Goal: Transaction & Acquisition: Purchase product/service

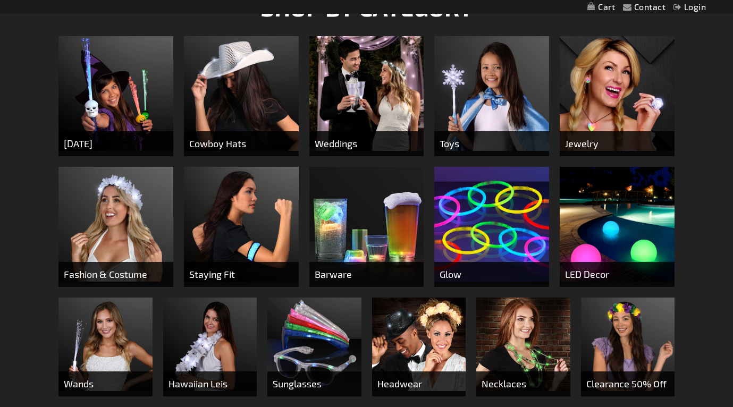
scroll to position [422, 0]
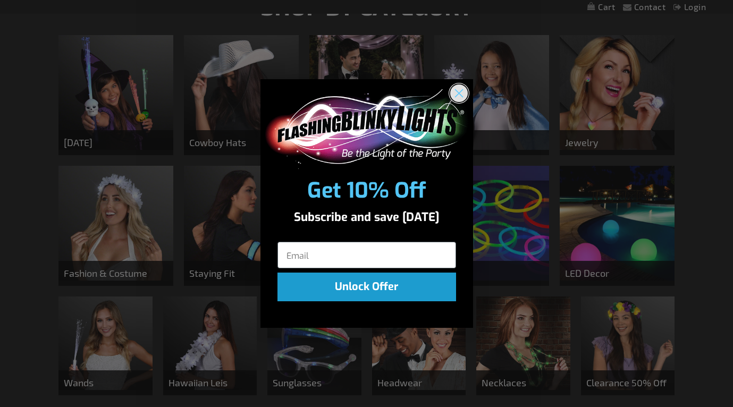
click at [458, 89] on circle "Close dialog" at bounding box center [459, 93] width 18 height 18
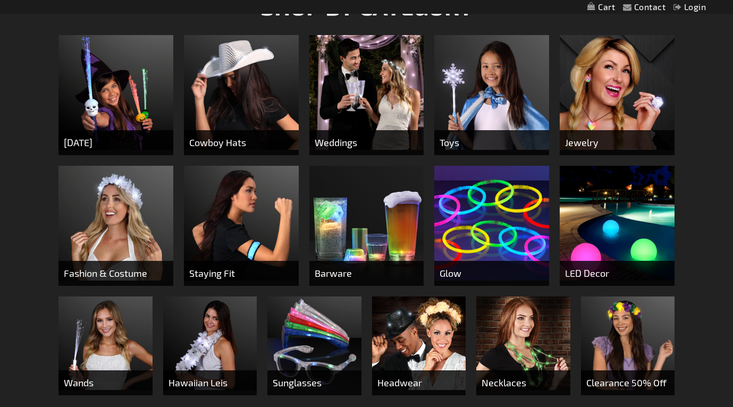
click at [363, 222] on img at bounding box center [367, 223] width 115 height 115
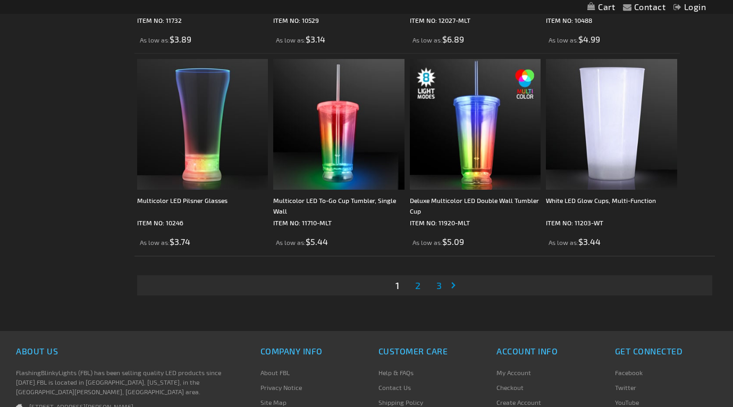
scroll to position [3109, 0]
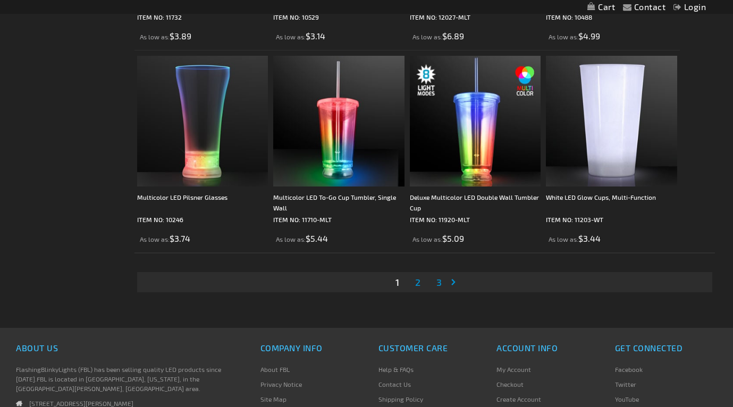
click at [421, 284] on link "Page 2" at bounding box center [418, 282] width 10 height 16
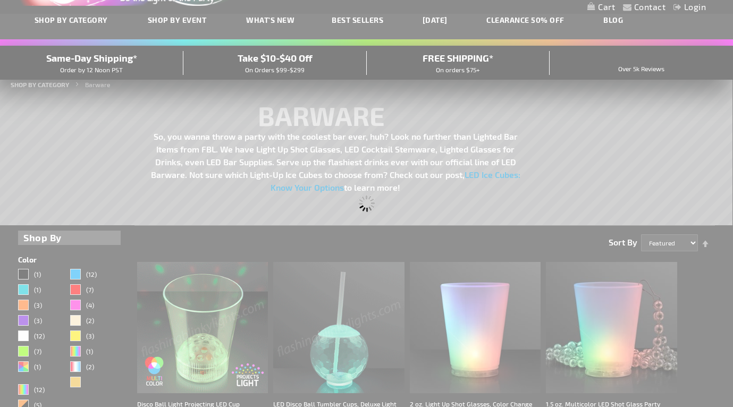
scroll to position [0, 0]
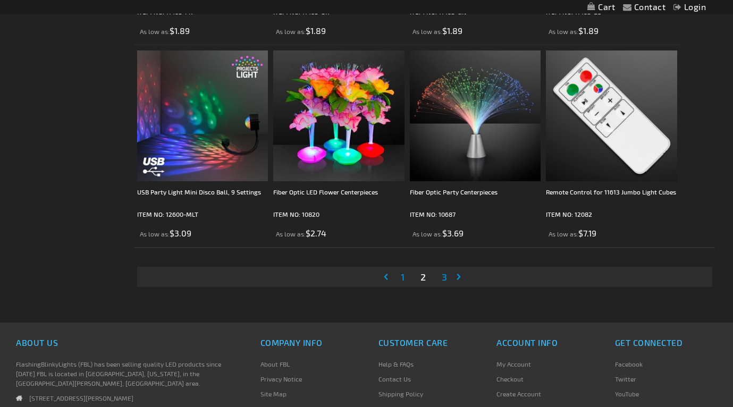
scroll to position [3093, 0]
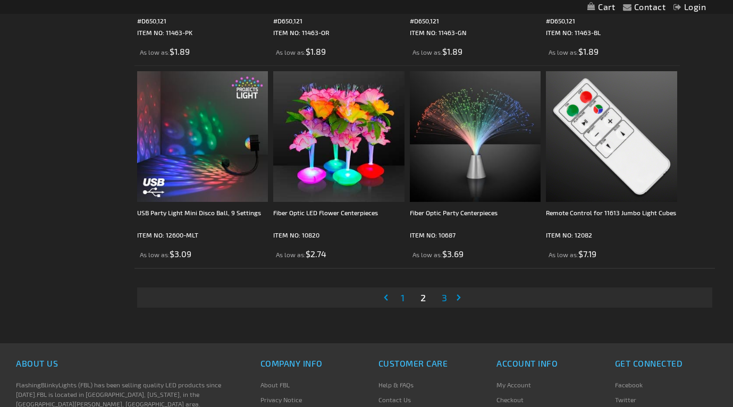
click at [448, 300] on link "Page 3" at bounding box center [445, 298] width 10 height 16
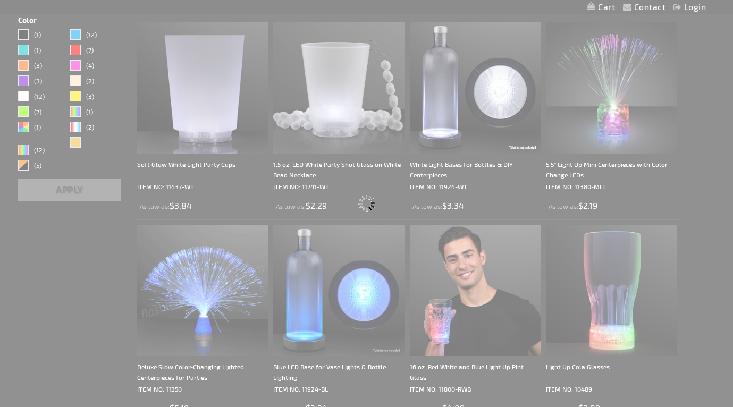
scroll to position [0, 0]
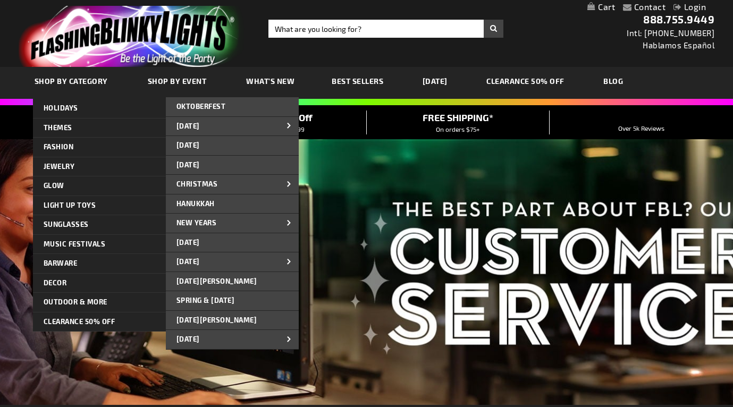
click at [70, 79] on span "SHOP BY CATEGORY" at bounding box center [71, 81] width 73 height 9
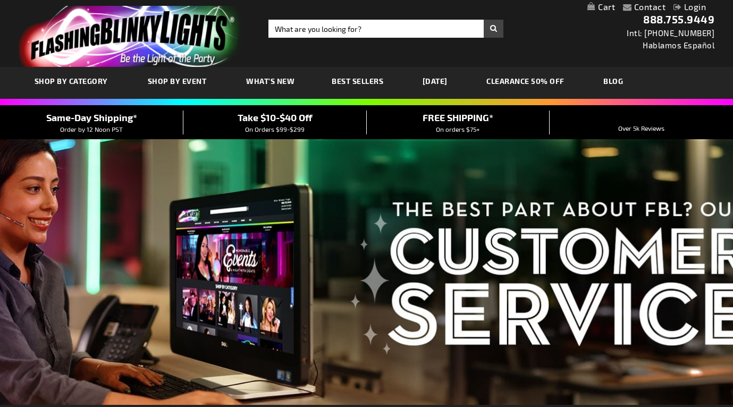
click at [365, 83] on span "Best Sellers" at bounding box center [358, 81] width 52 height 9
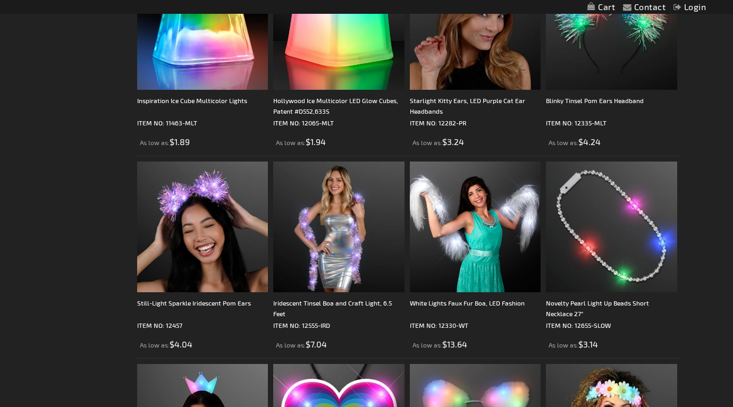
scroll to position [1179, 0]
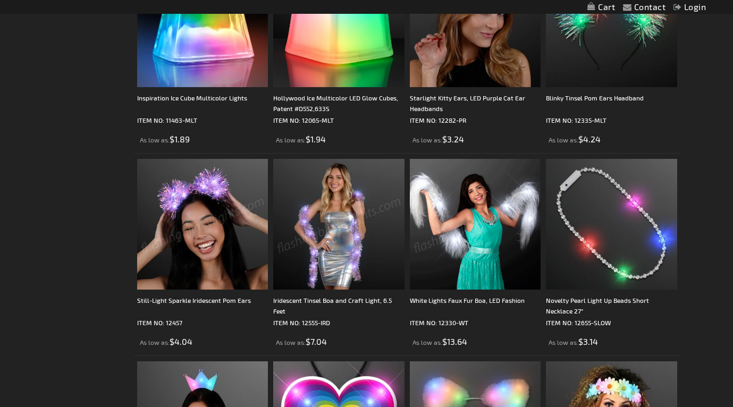
click at [471, 238] on img at bounding box center [475, 224] width 131 height 131
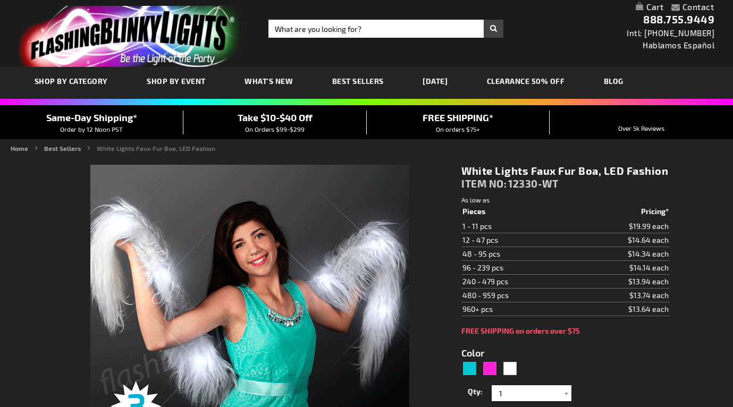
type input "5646"
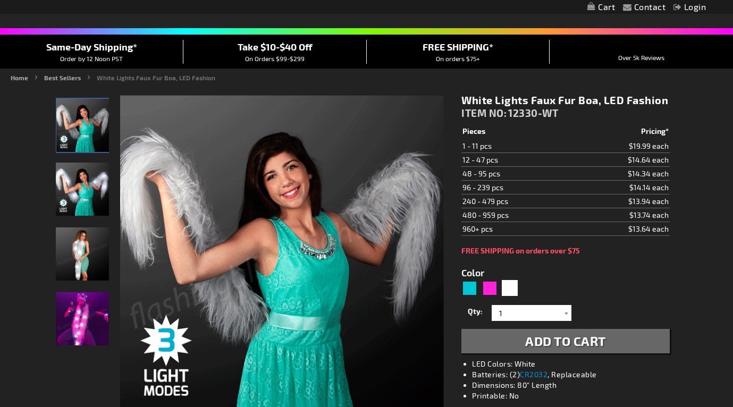
scroll to position [73, 0]
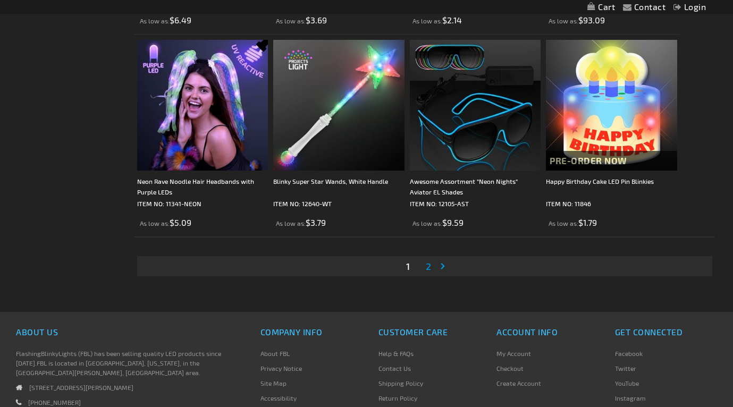
scroll to position [3126, 0]
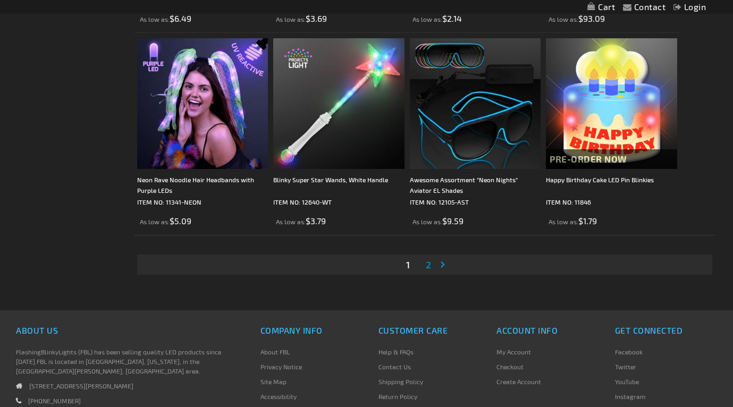
click at [430, 266] on span "2" at bounding box center [428, 265] width 5 height 12
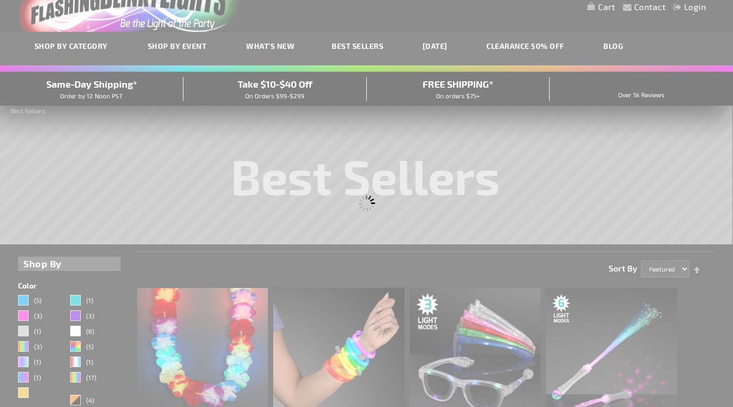
scroll to position [0, 0]
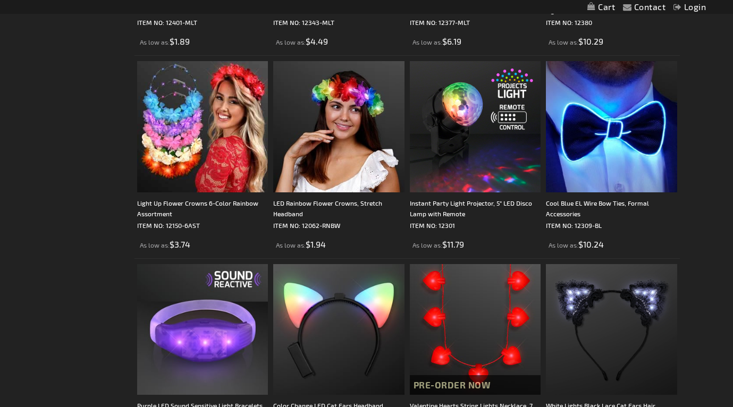
scroll to position [667, 0]
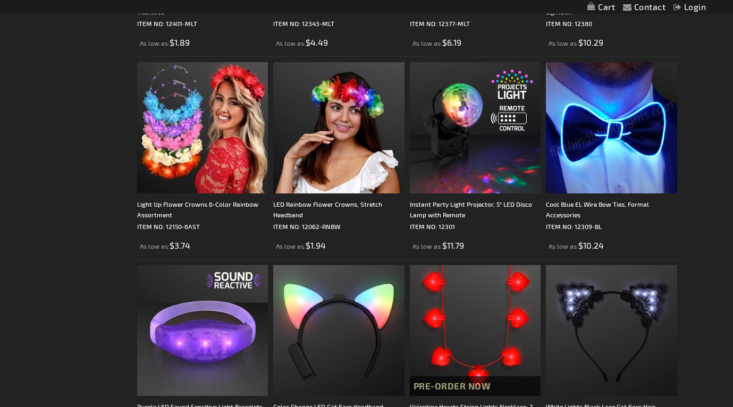
click at [623, 135] on img at bounding box center [611, 127] width 131 height 131
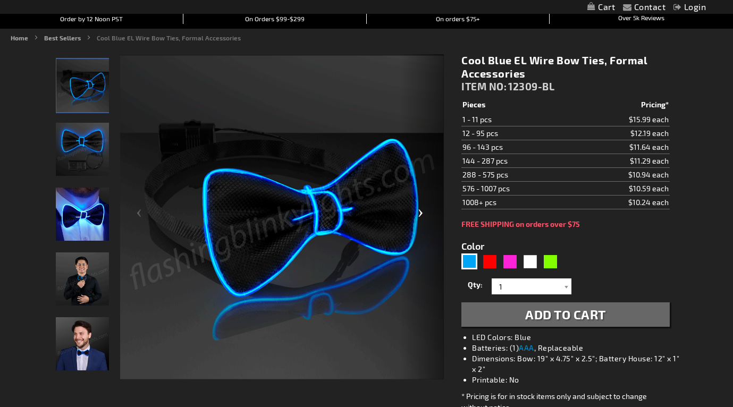
scroll to position [113, 0]
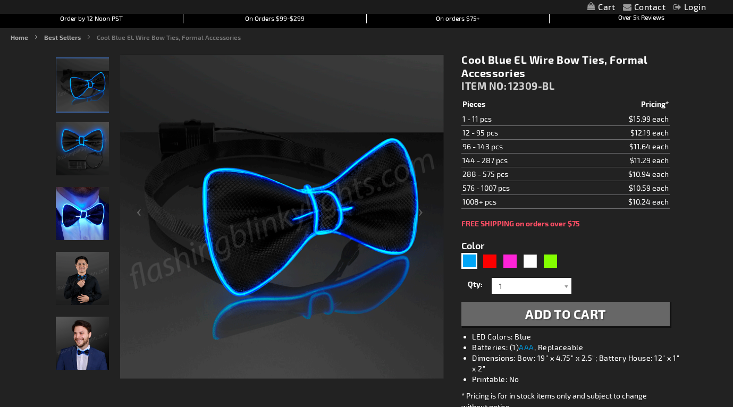
click at [88, 220] on img "Light Up Blue EL Wire Bow Tie" at bounding box center [82, 213] width 53 height 53
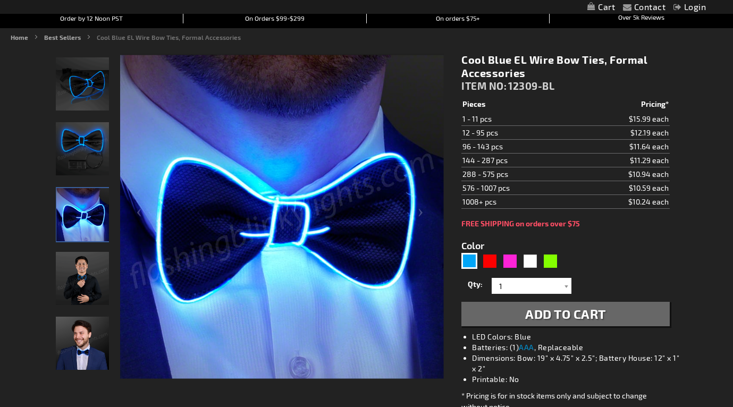
click at [91, 283] on img "Male model displaying Light Up Blue EL Wire Bow Tie" at bounding box center [82, 278] width 53 height 53
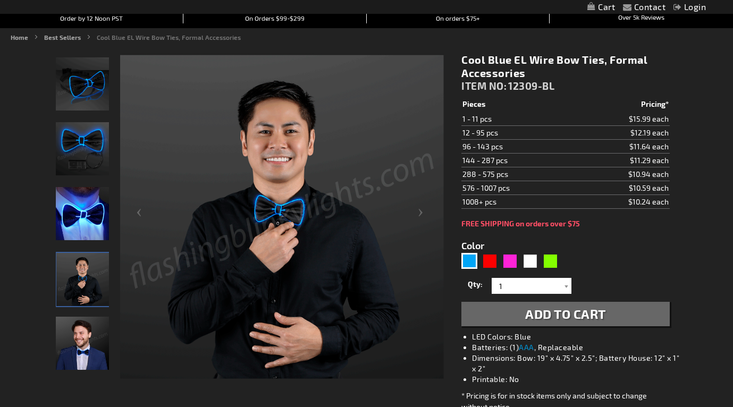
click at [76, 355] on img "Male model displaying Light Up Blue EL Wire Bow Tie" at bounding box center [82, 343] width 53 height 53
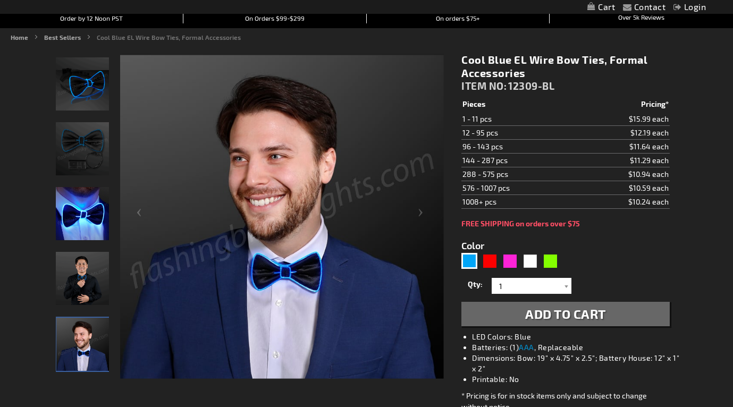
click at [82, 282] on img "Male model displaying Light Up Blue EL Wire Bow Tie" at bounding box center [82, 278] width 53 height 53
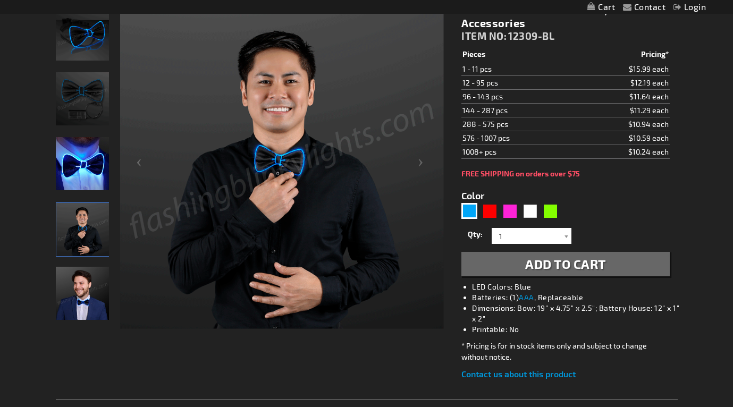
scroll to position [155, 0]
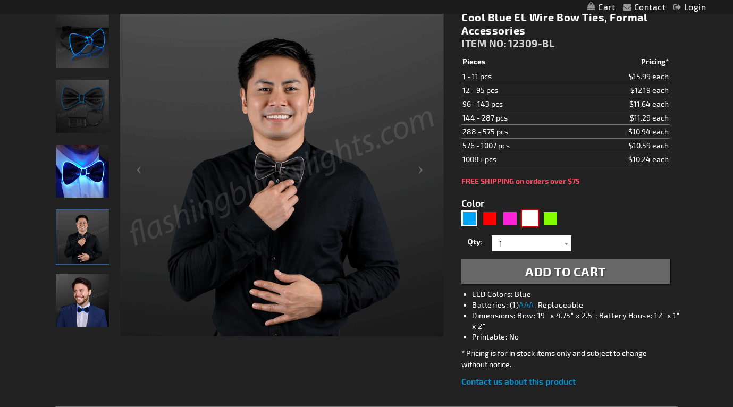
click at [531, 221] on div "White" at bounding box center [530, 219] width 16 height 16
type input "5646"
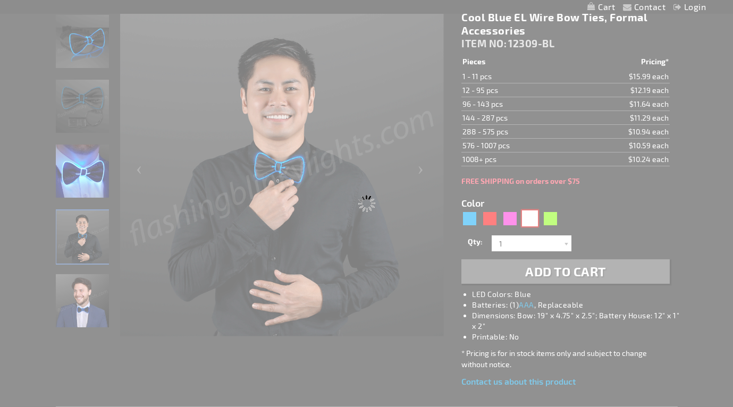
type input "12309-WT"
type input "Customize - Chill White EL Wire Glow Bow Ties, Wedding Accessories - ITEM NO: 1…"
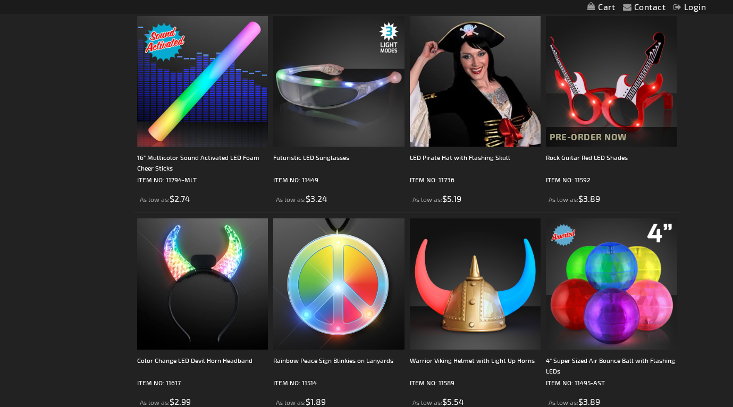
scroll to position [2239, 0]
